Goal: Navigation & Orientation: Find specific page/section

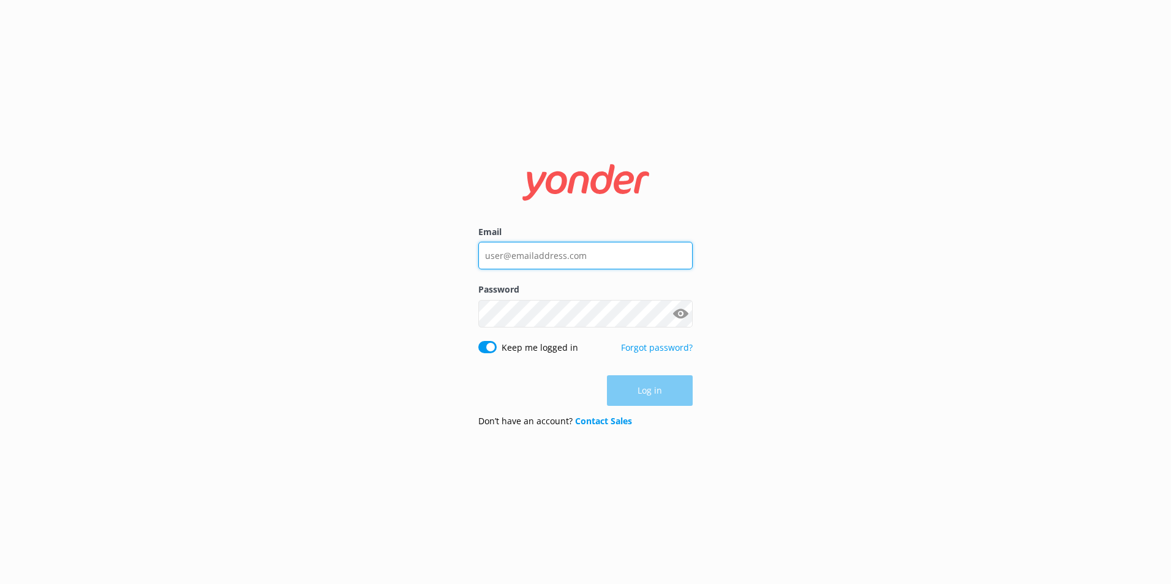
type input "[EMAIL_ADDRESS][DOMAIN_NAME]"
click at [667, 392] on div "Log in" at bounding box center [585, 390] width 214 height 31
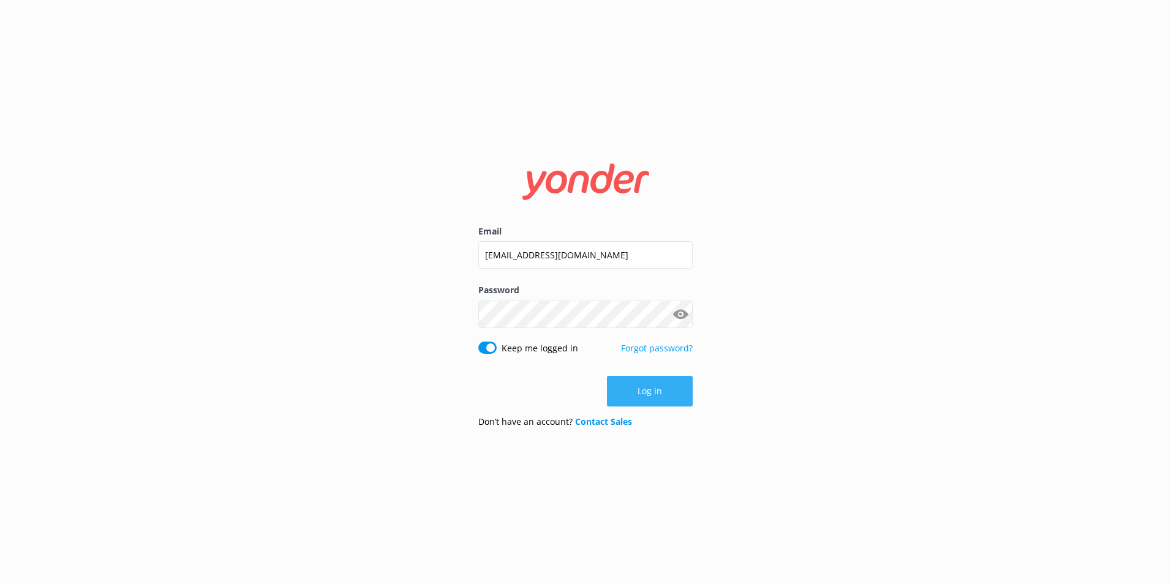
click at [640, 389] on button "Log in" at bounding box center [650, 391] width 86 height 31
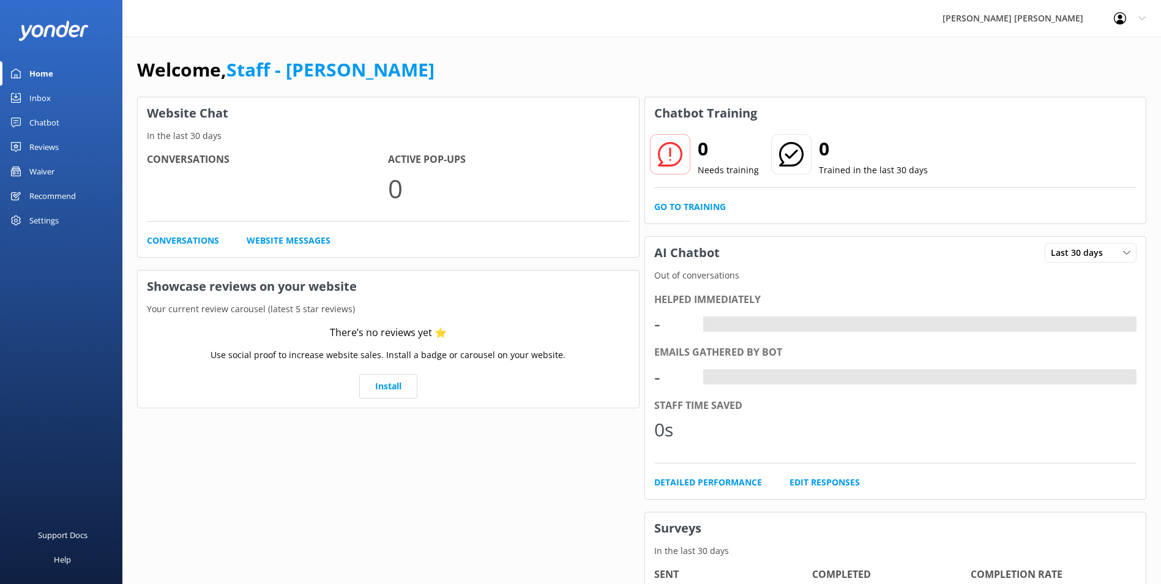
click at [32, 95] on div "Inbox" at bounding box center [39, 98] width 21 height 24
